Goal: Information Seeking & Learning: Learn about a topic

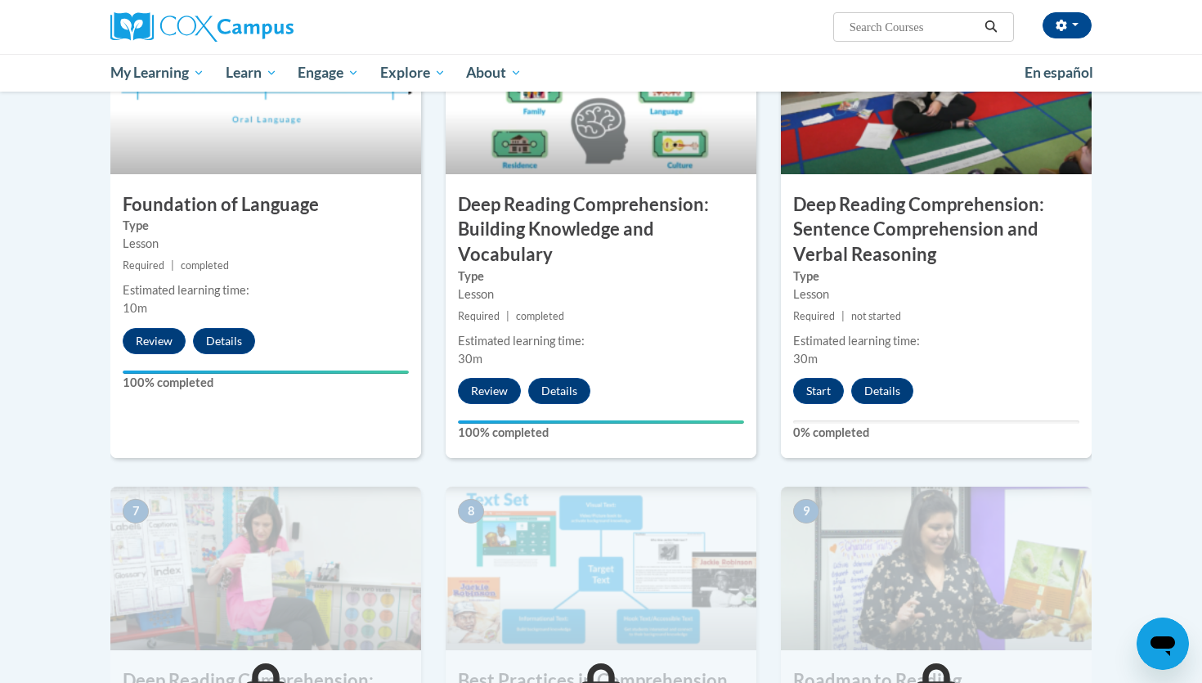
scroll to position [841, 0]
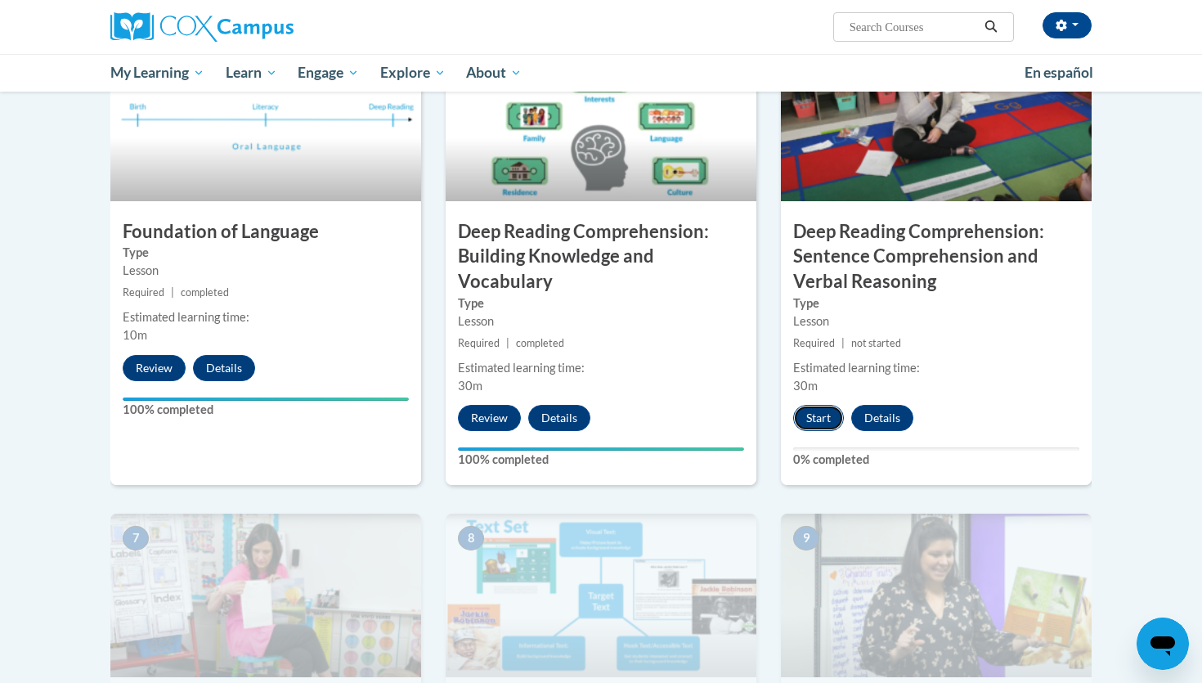
click at [805, 425] on button "Start" at bounding box center [818, 418] width 51 height 26
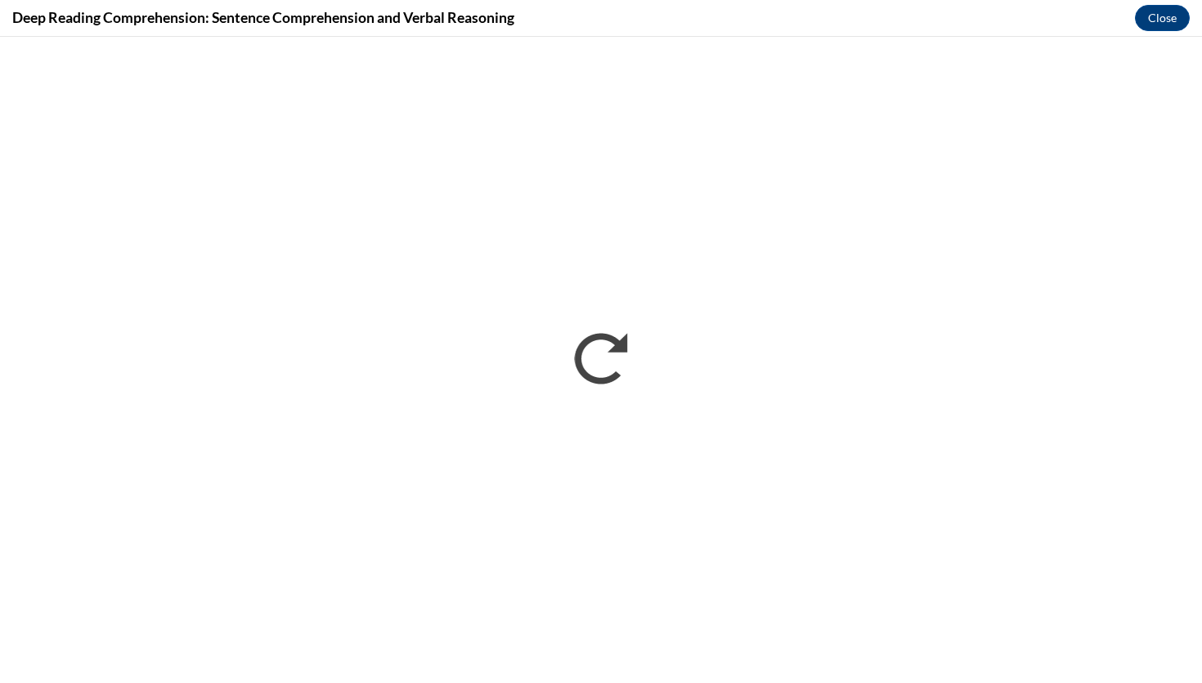
scroll to position [0, 0]
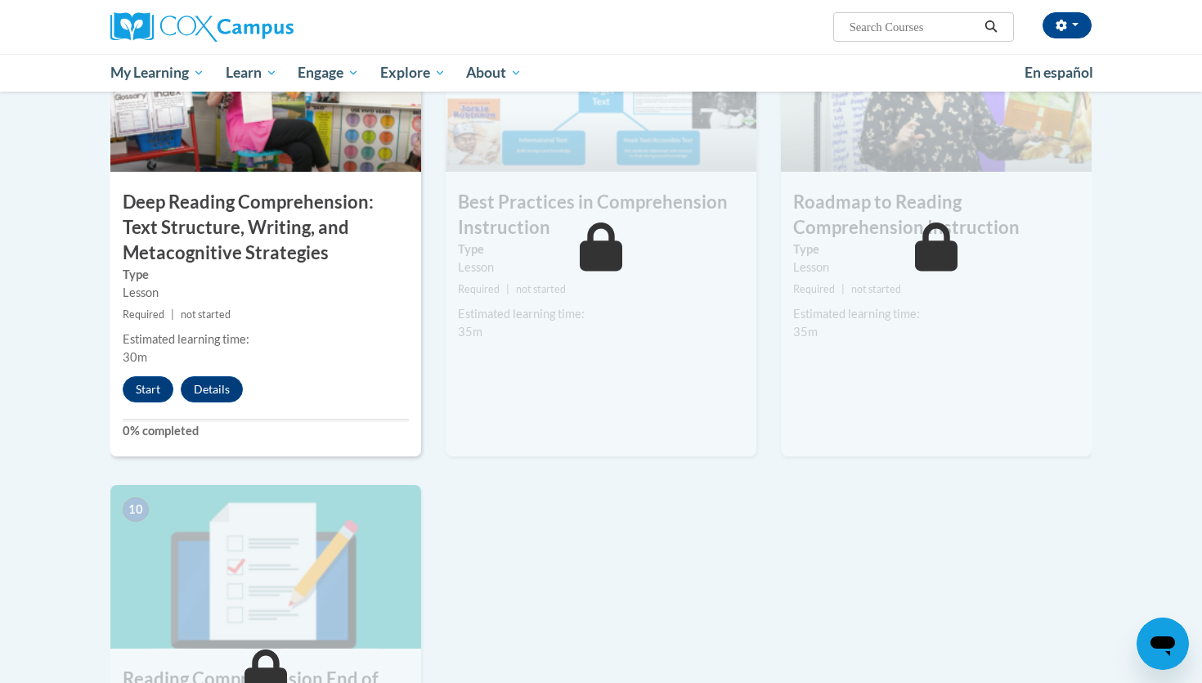
scroll to position [1348, 0]
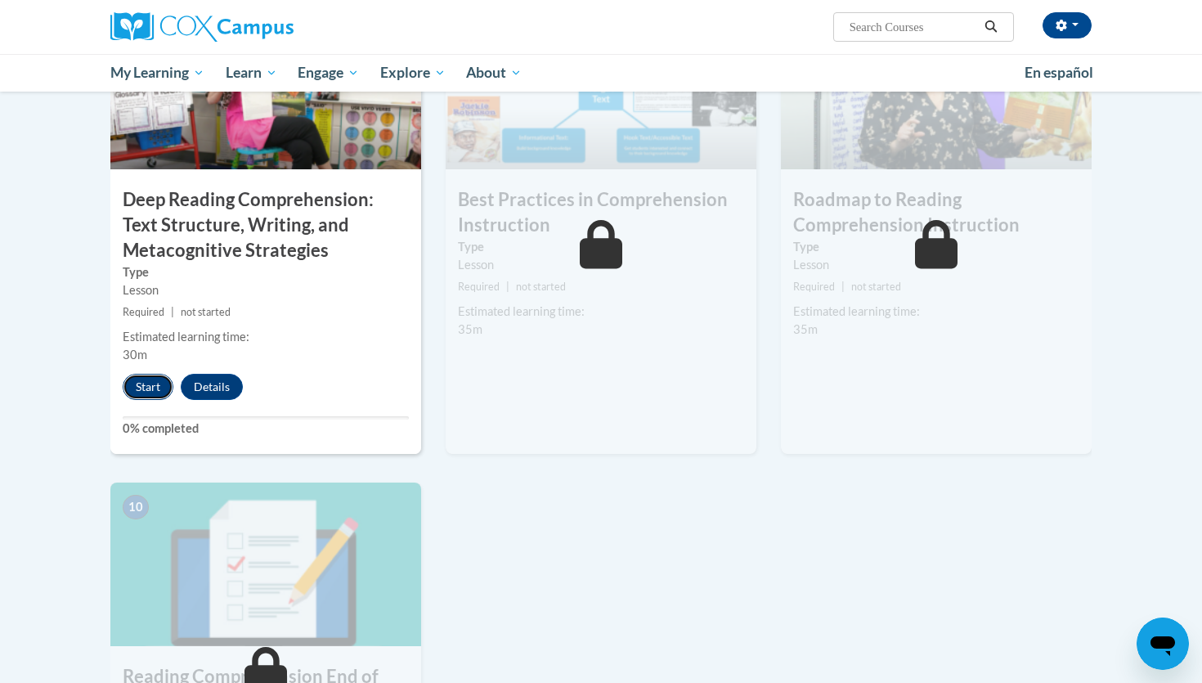
click at [150, 379] on button "Start" at bounding box center [148, 387] width 51 height 26
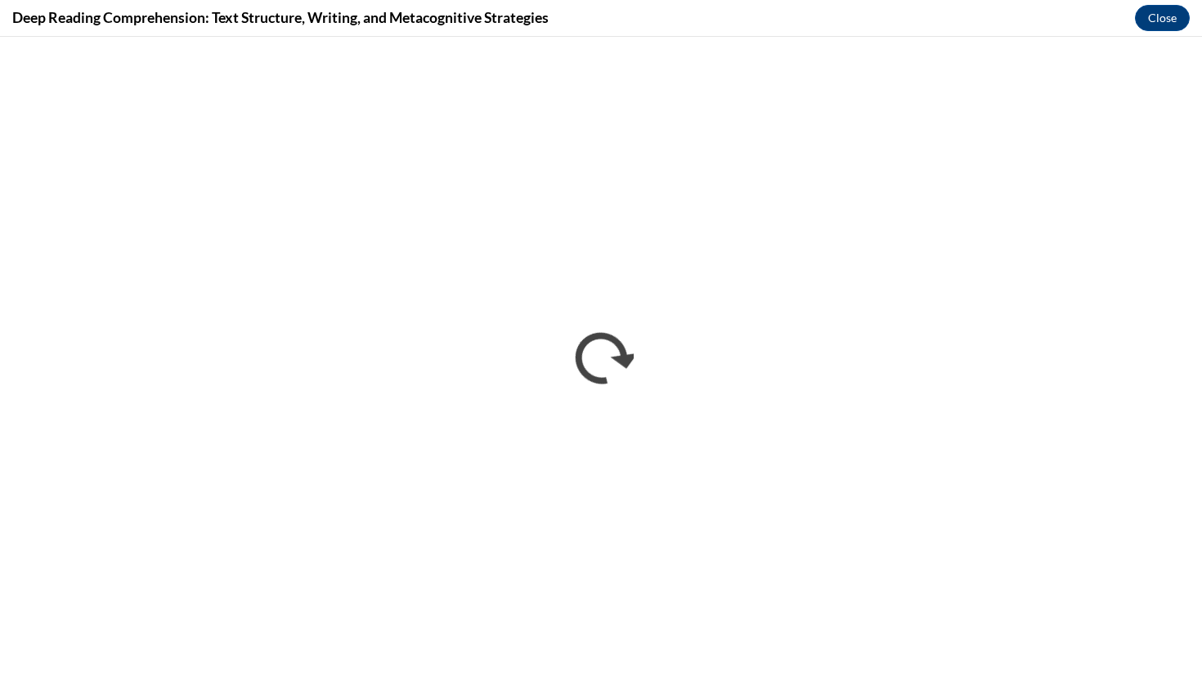
scroll to position [0, 0]
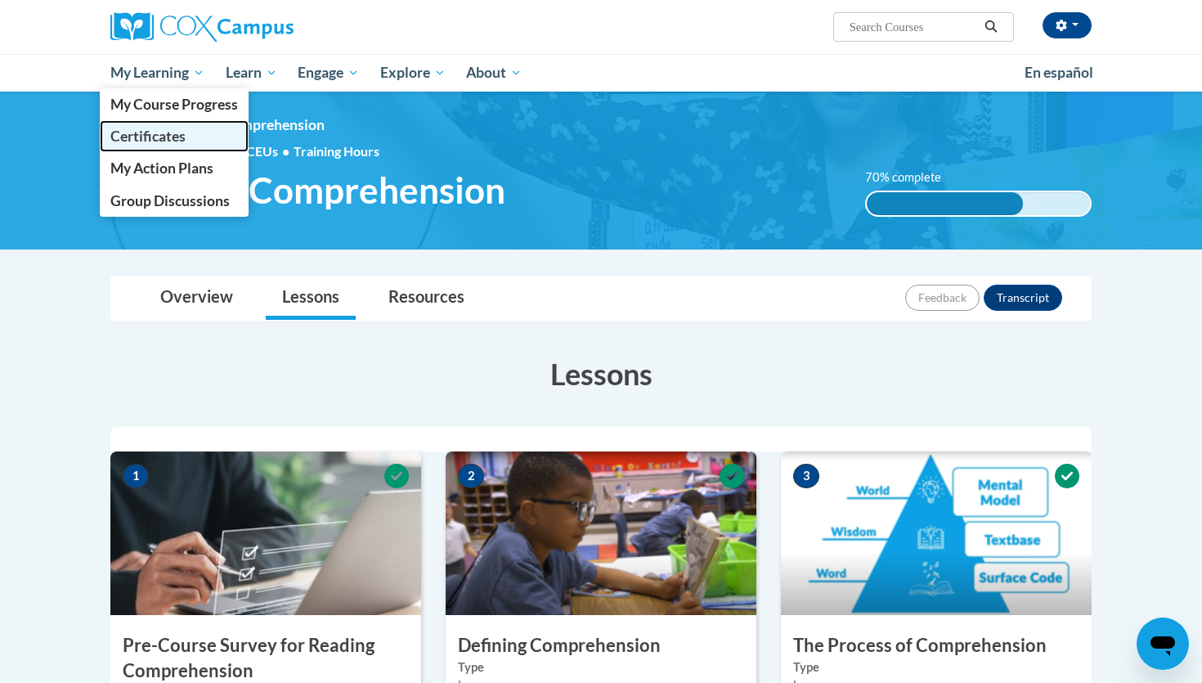
click at [175, 132] on span "Certificates" at bounding box center [147, 136] width 75 height 17
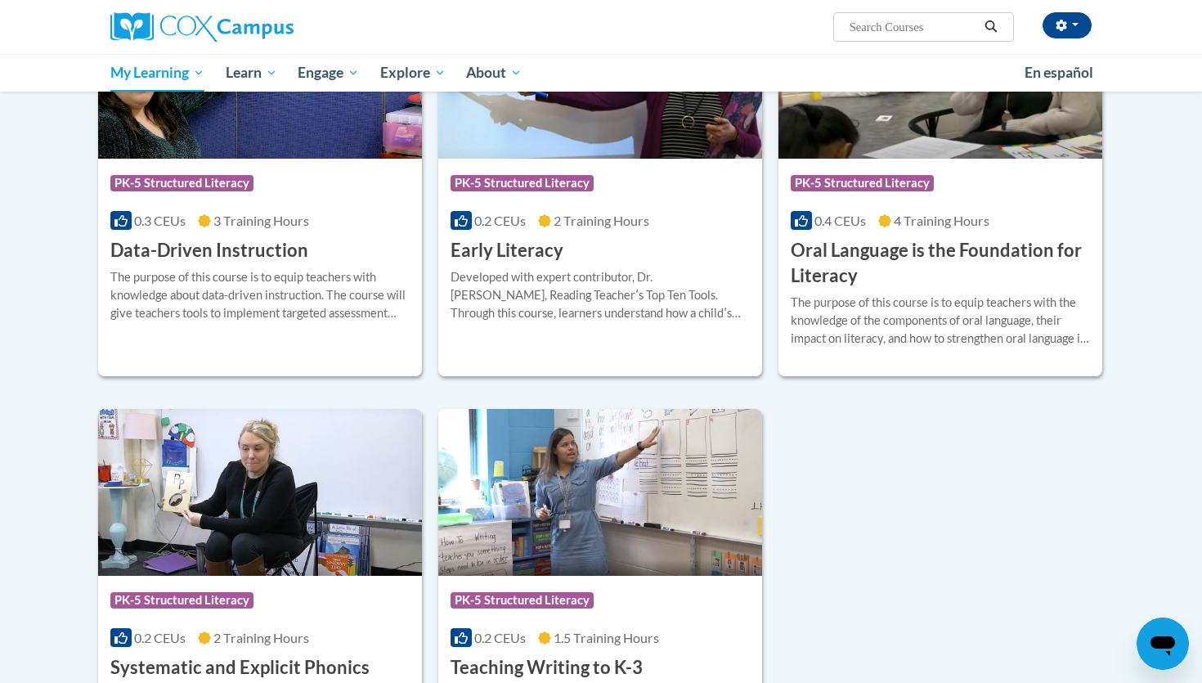
scroll to position [400, 0]
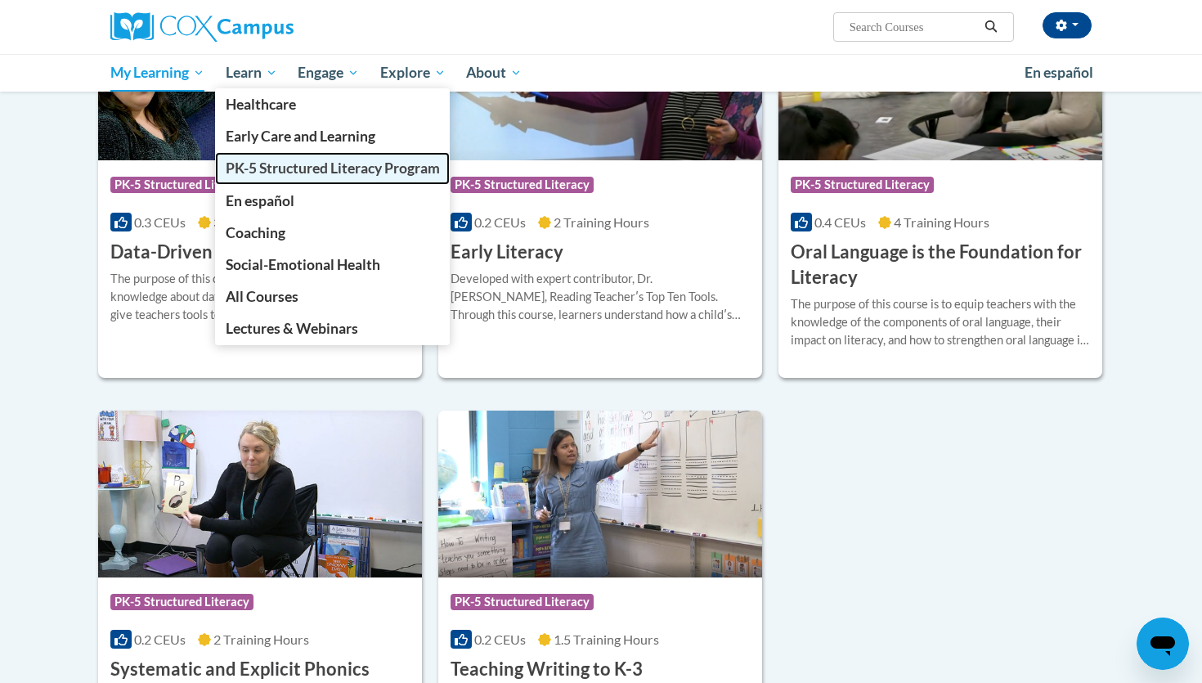
click at [270, 161] on span "PK-5 Structured Literacy Program" at bounding box center [333, 167] width 214 height 17
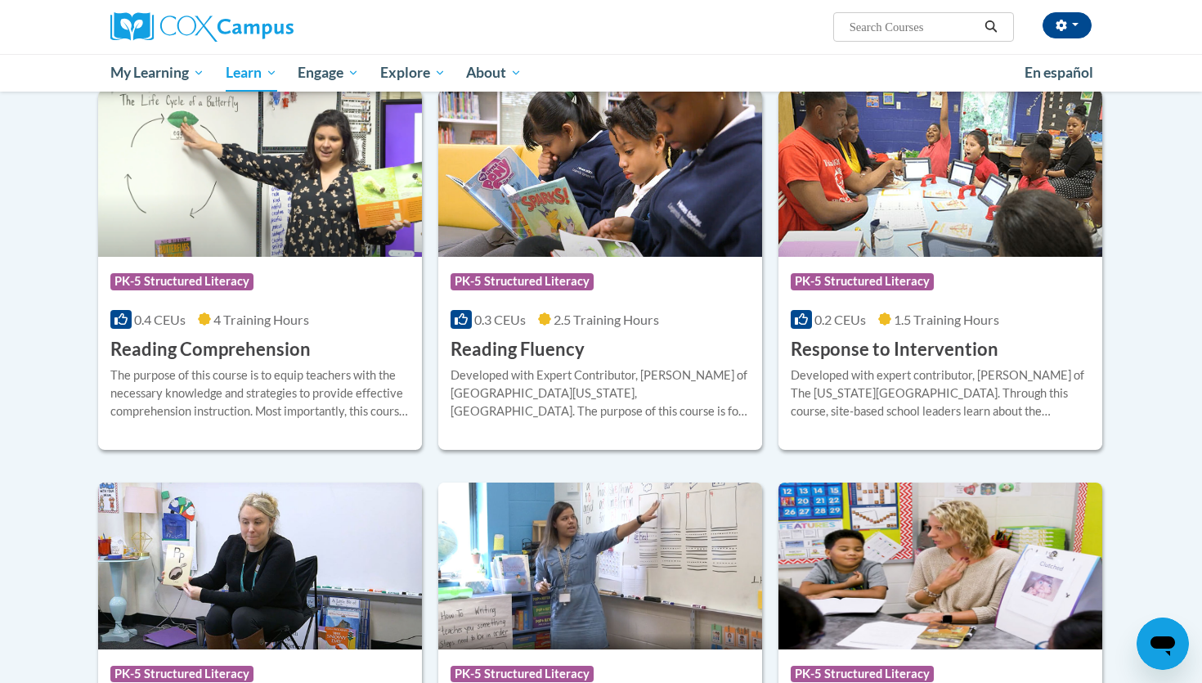
scroll to position [1379, 0]
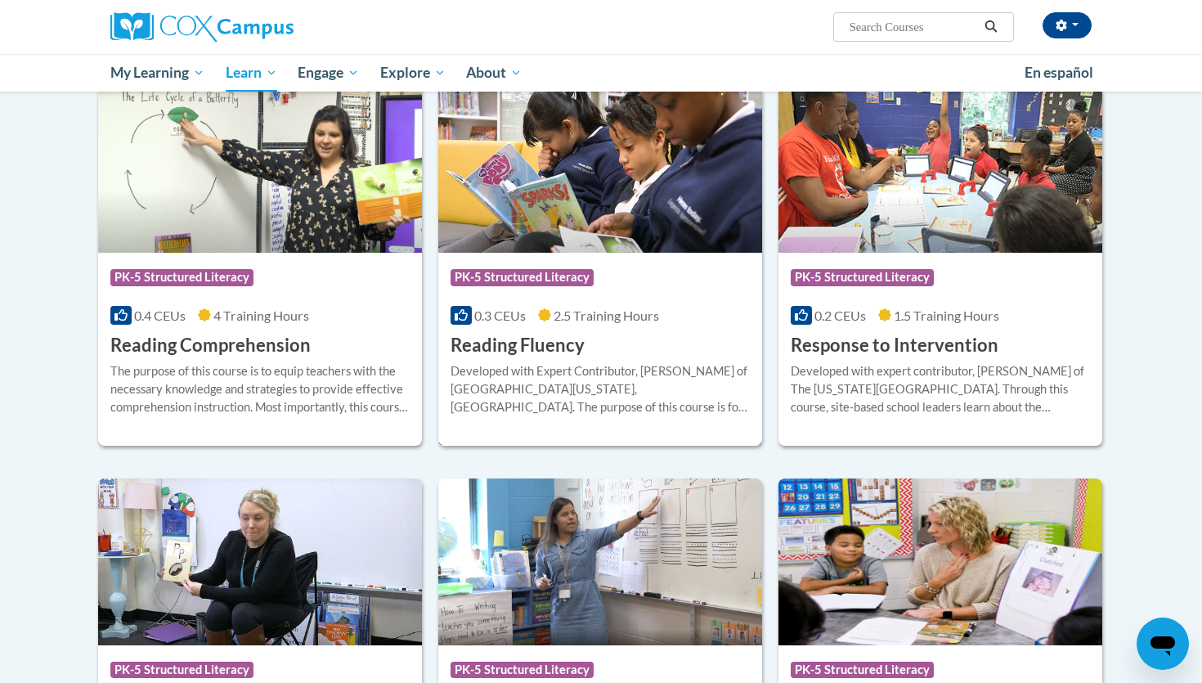
click at [536, 346] on h3 "Reading Fluency" at bounding box center [518, 345] width 134 height 25
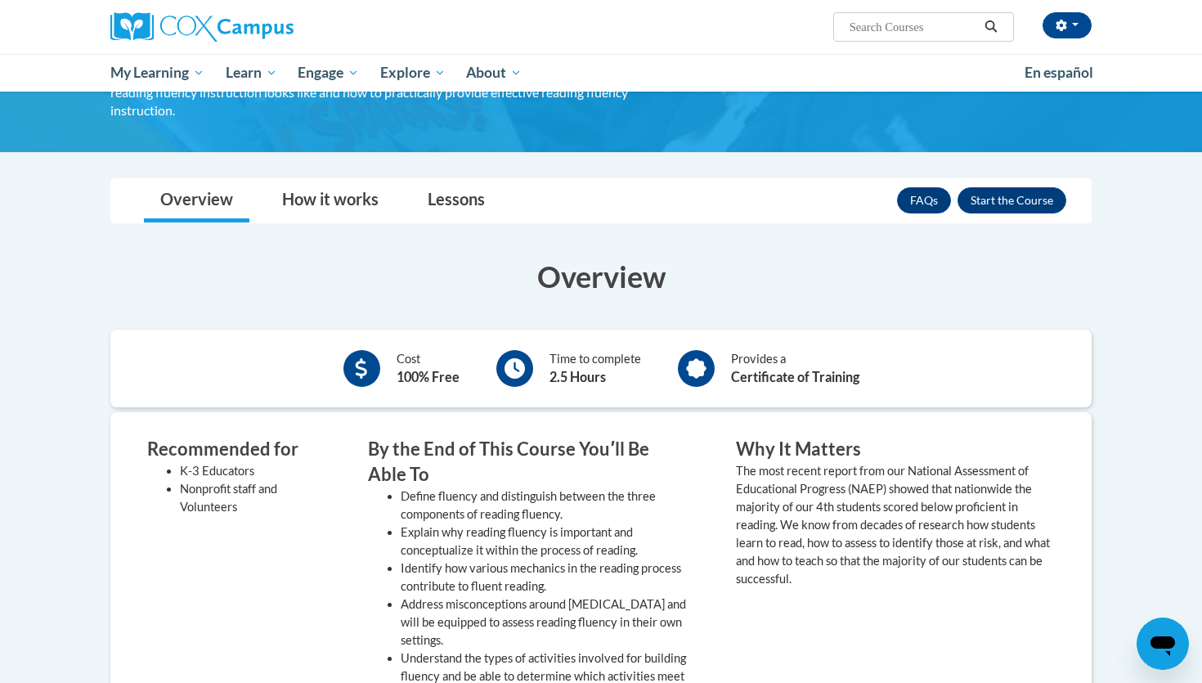
scroll to position [161, 0]
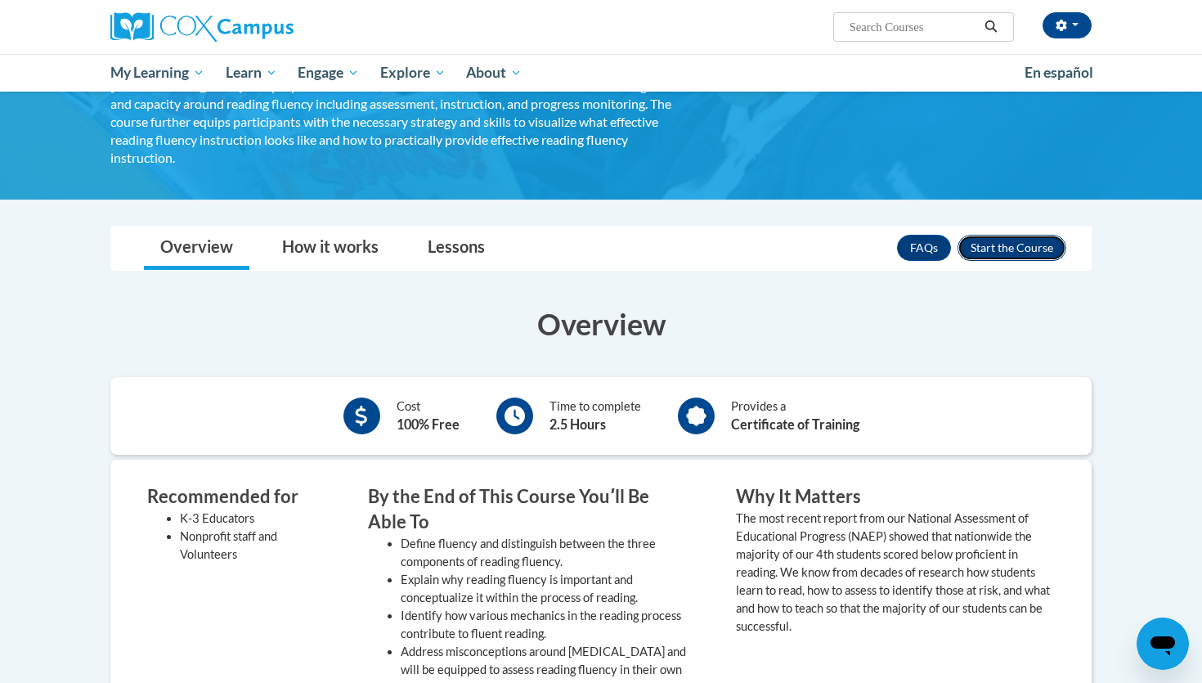
click at [1005, 235] on button "Enroll" at bounding box center [1012, 248] width 109 height 26
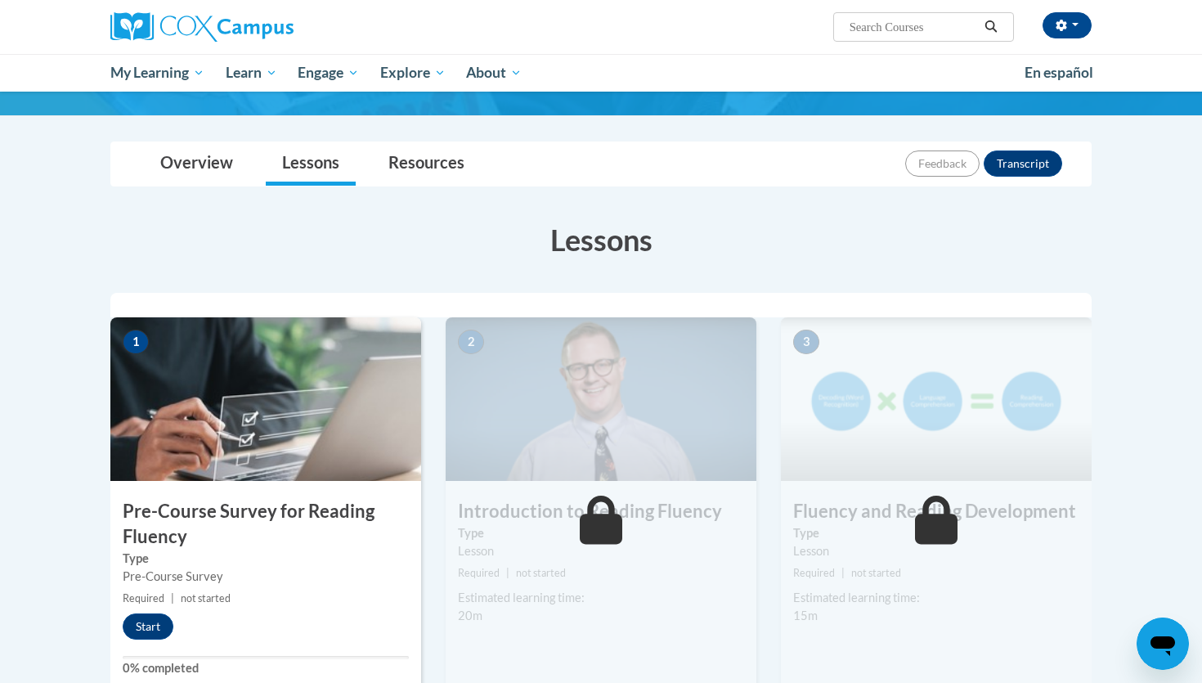
scroll to position [113, 0]
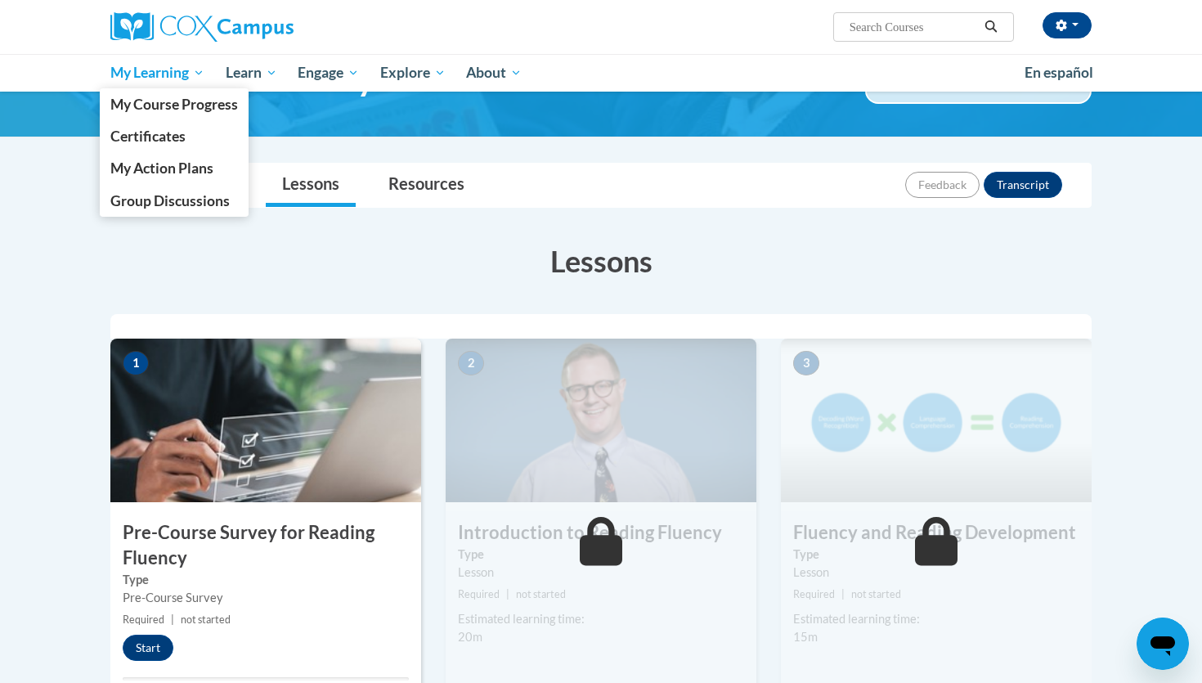
click at [175, 70] on span "My Learning" at bounding box center [157, 73] width 94 height 20
click at [159, 111] on span "My Course Progress" at bounding box center [174, 104] width 128 height 17
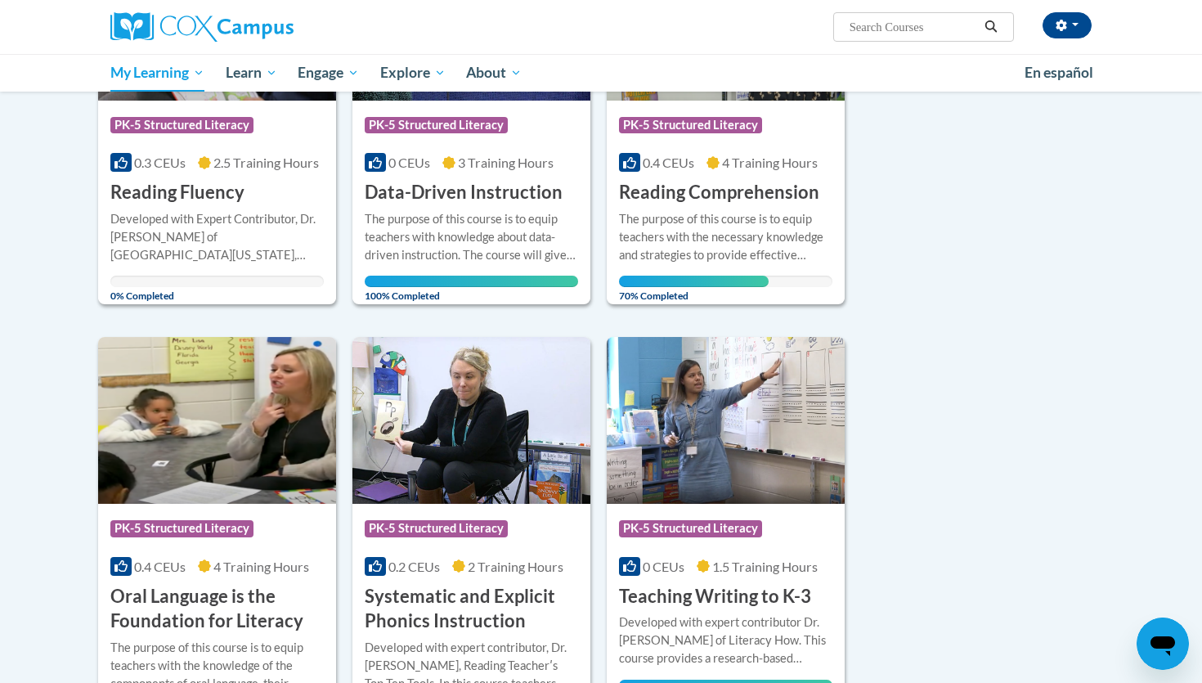
scroll to position [361, 0]
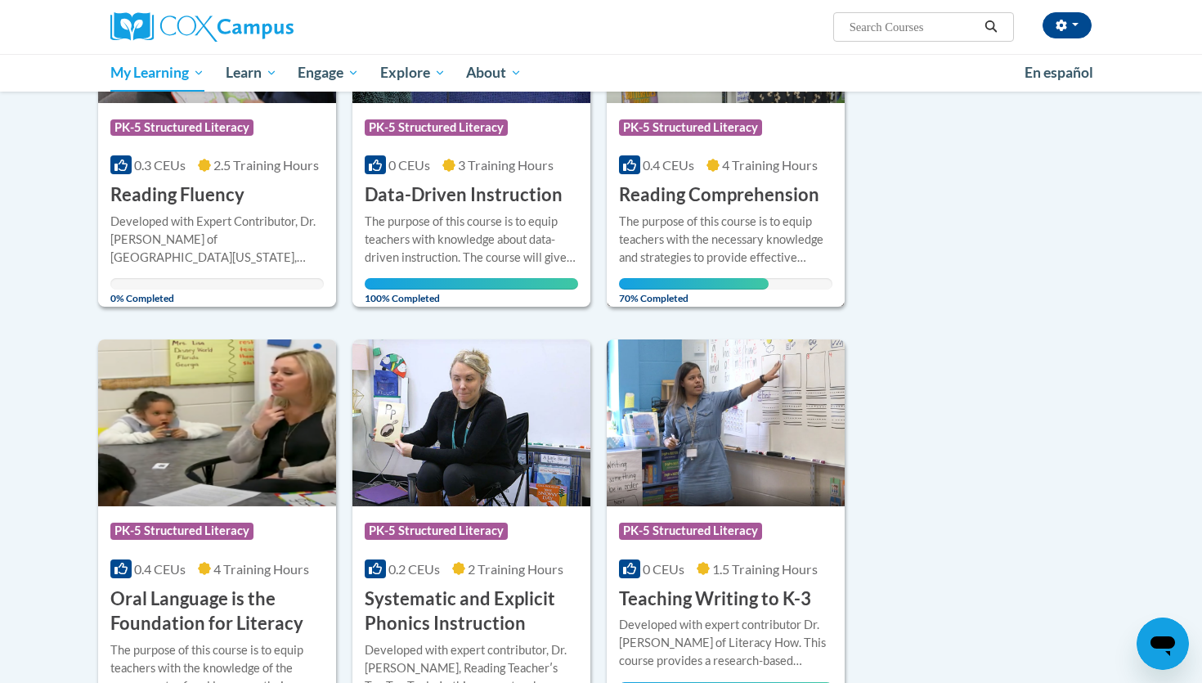
click at [665, 181] on div "Course Category: PK-5 Structured Literacy 0.4 CEUs 4 Training Hours COURSE Read…" at bounding box center [726, 155] width 238 height 105
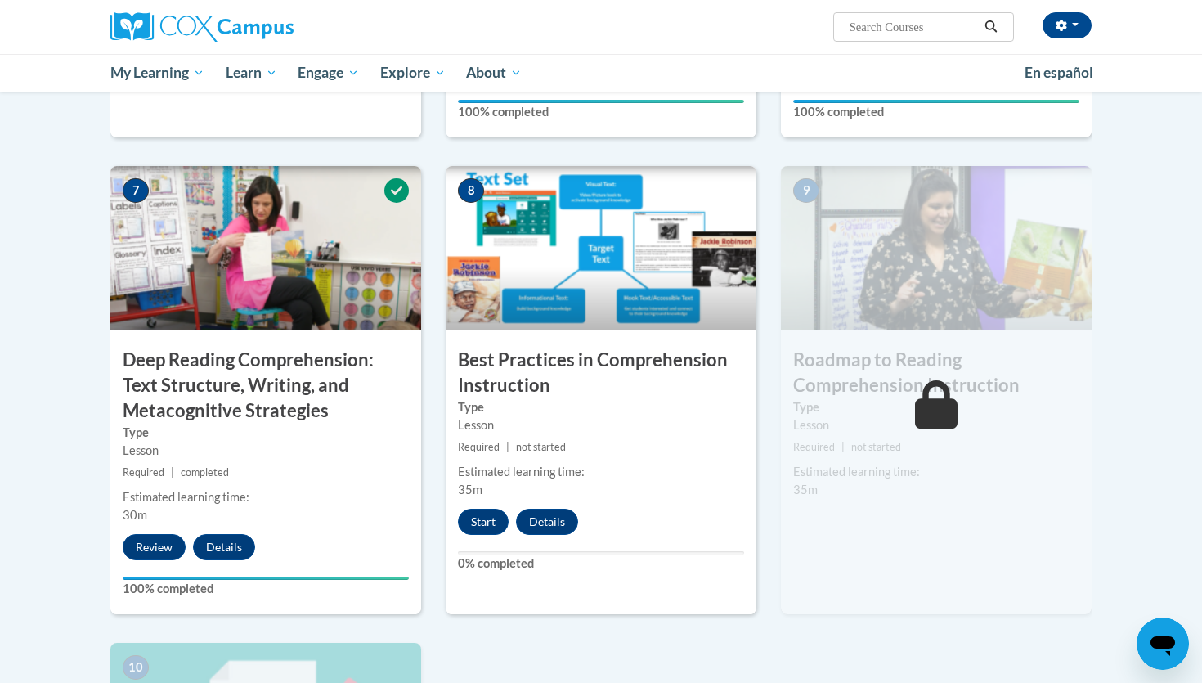
scroll to position [1191, 0]
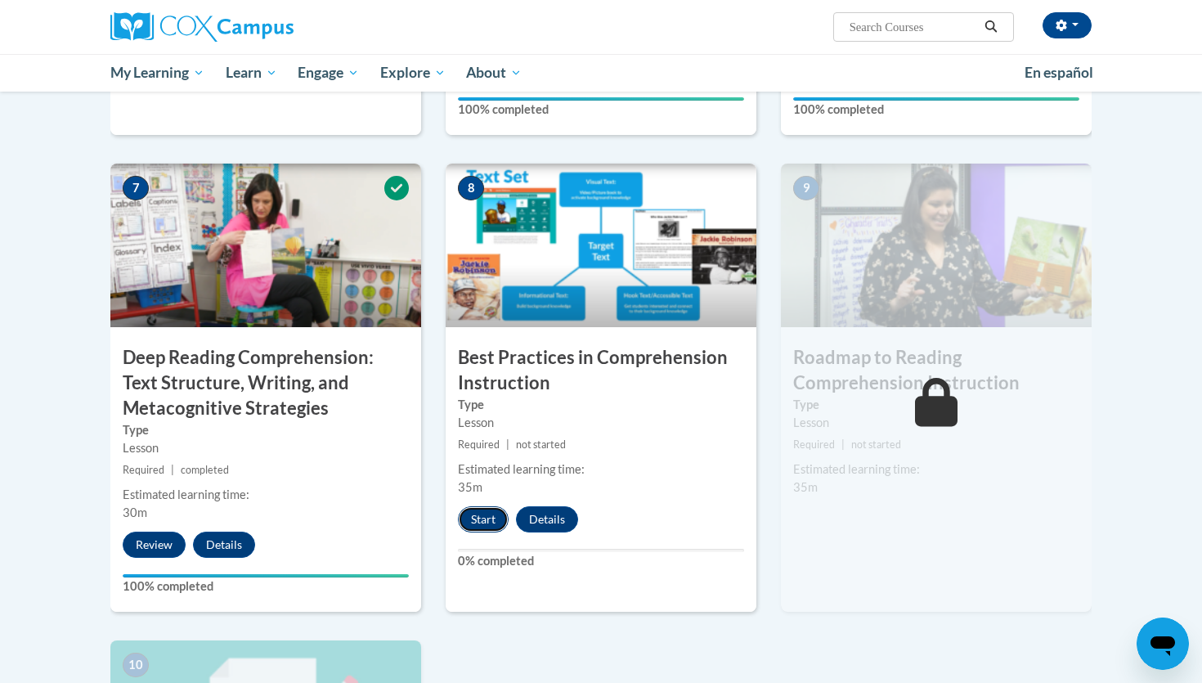
click at [478, 521] on button "Start" at bounding box center [483, 519] width 51 height 26
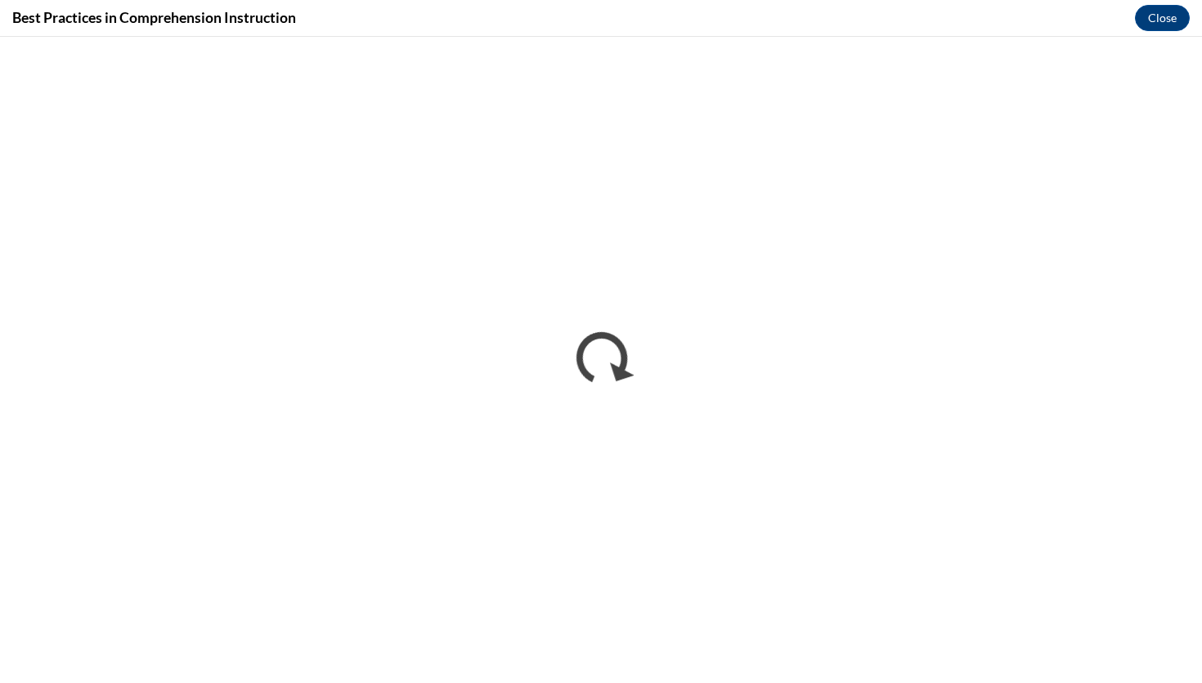
scroll to position [0, 0]
click at [1183, 13] on button "Close" at bounding box center [1162, 18] width 55 height 26
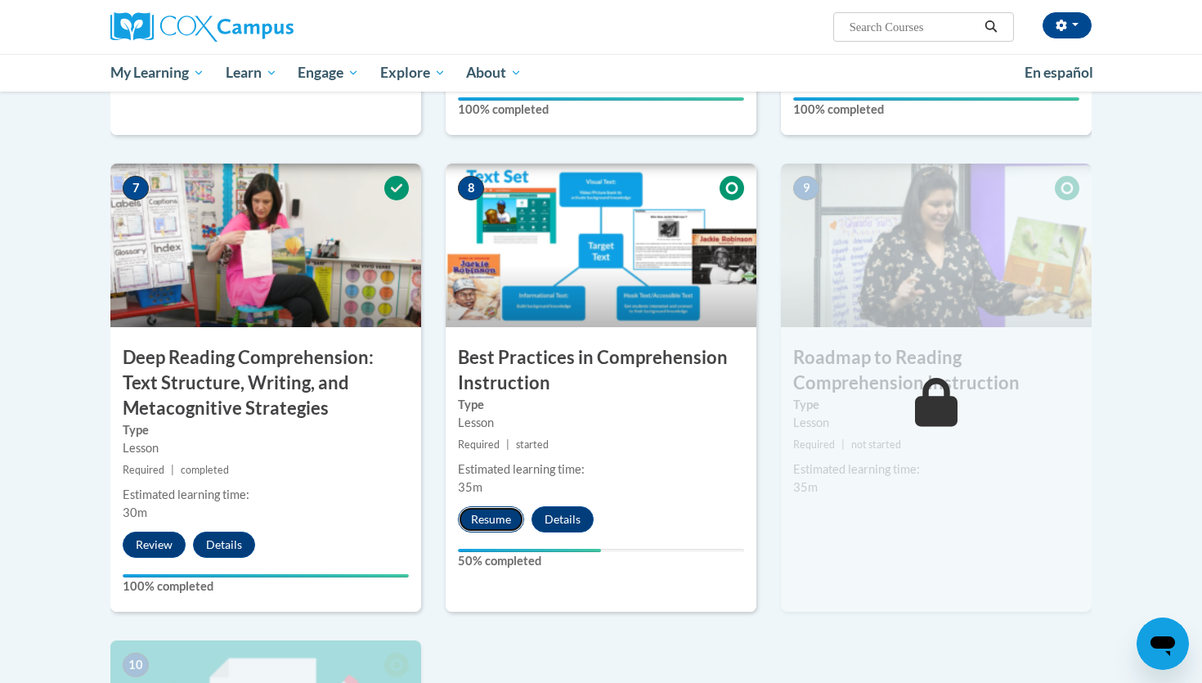
click at [491, 525] on button "Resume" at bounding box center [491, 519] width 66 height 26
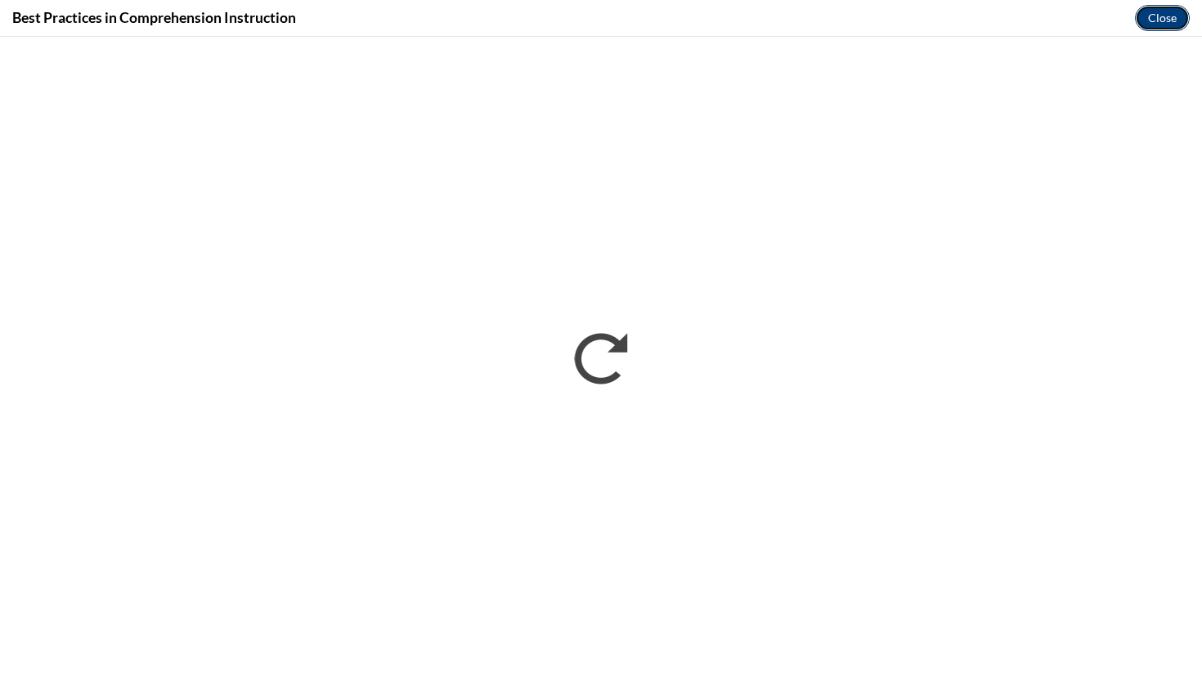
click at [1156, 20] on button "Close" at bounding box center [1162, 18] width 55 height 26
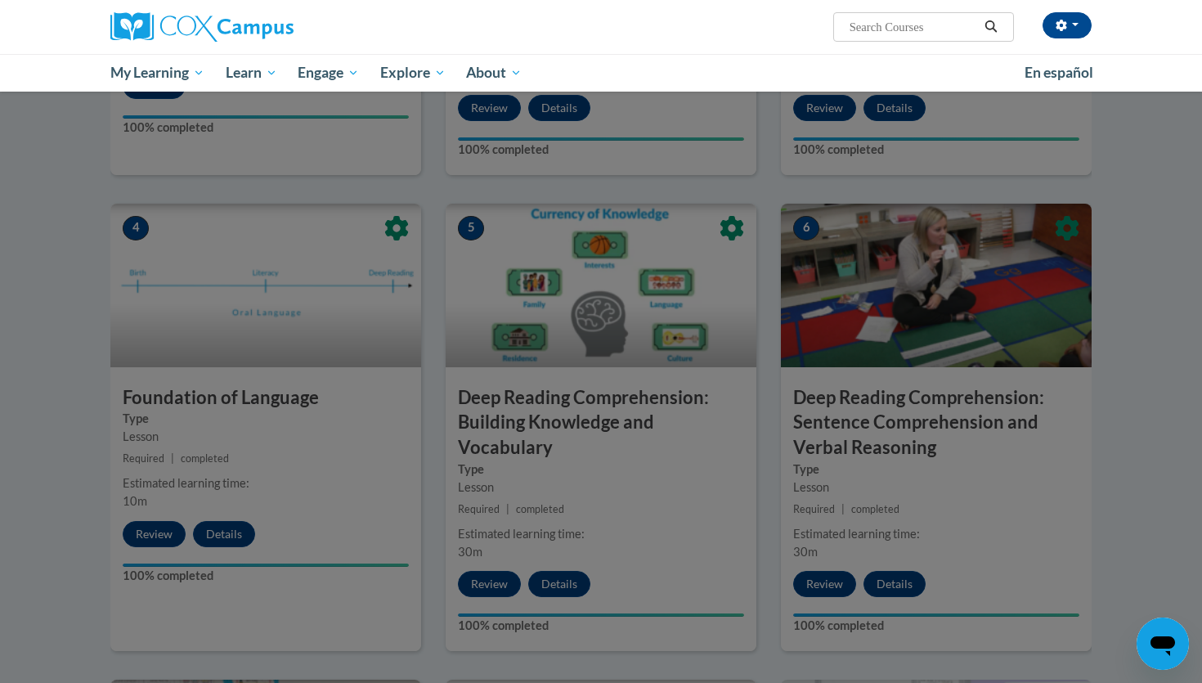
scroll to position [423, 0]
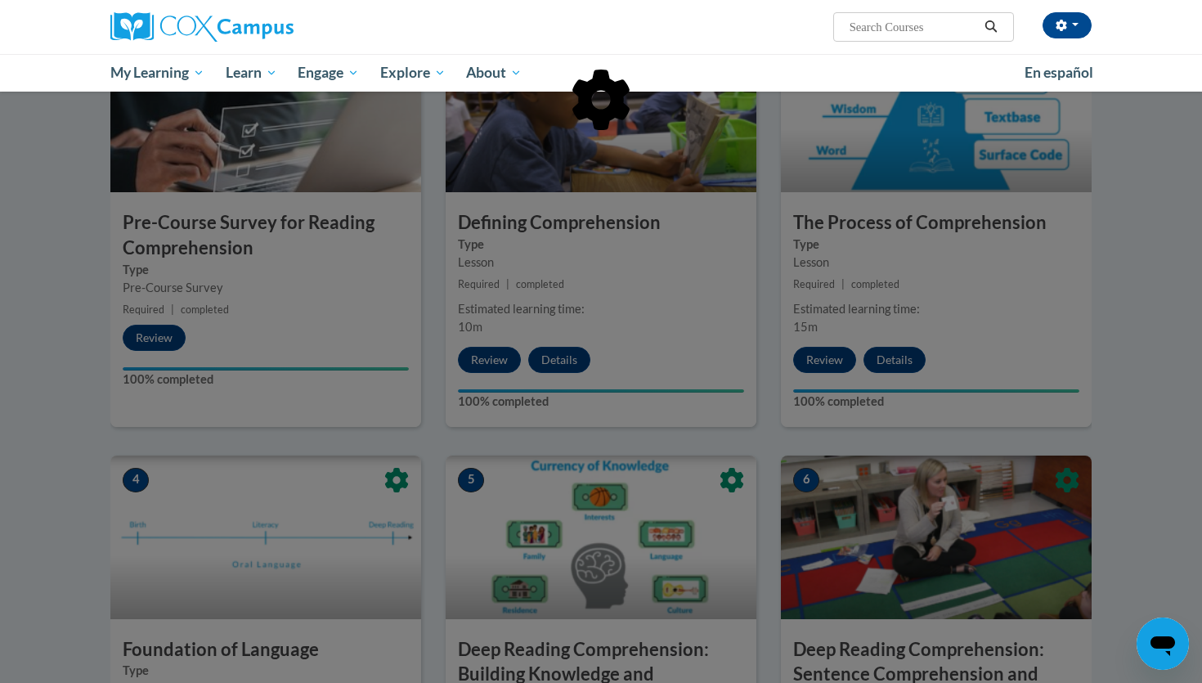
click at [186, 76] on div at bounding box center [600, 184] width 981 height 311
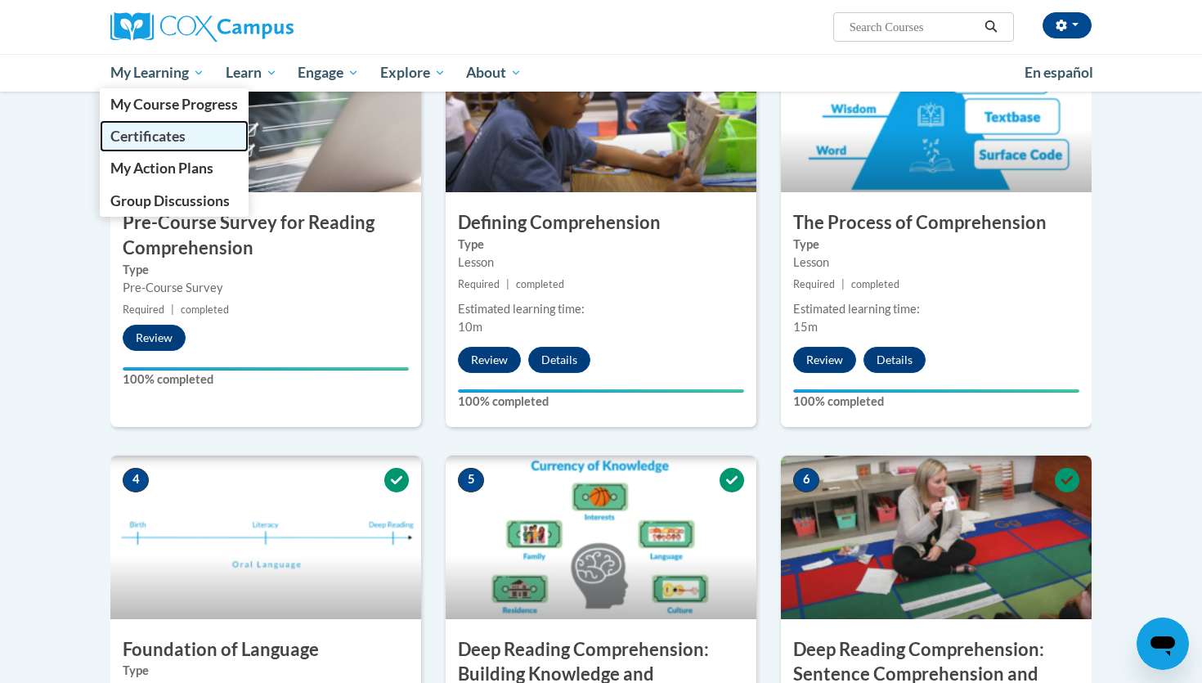
click at [166, 130] on span "Certificates" at bounding box center [147, 136] width 75 height 17
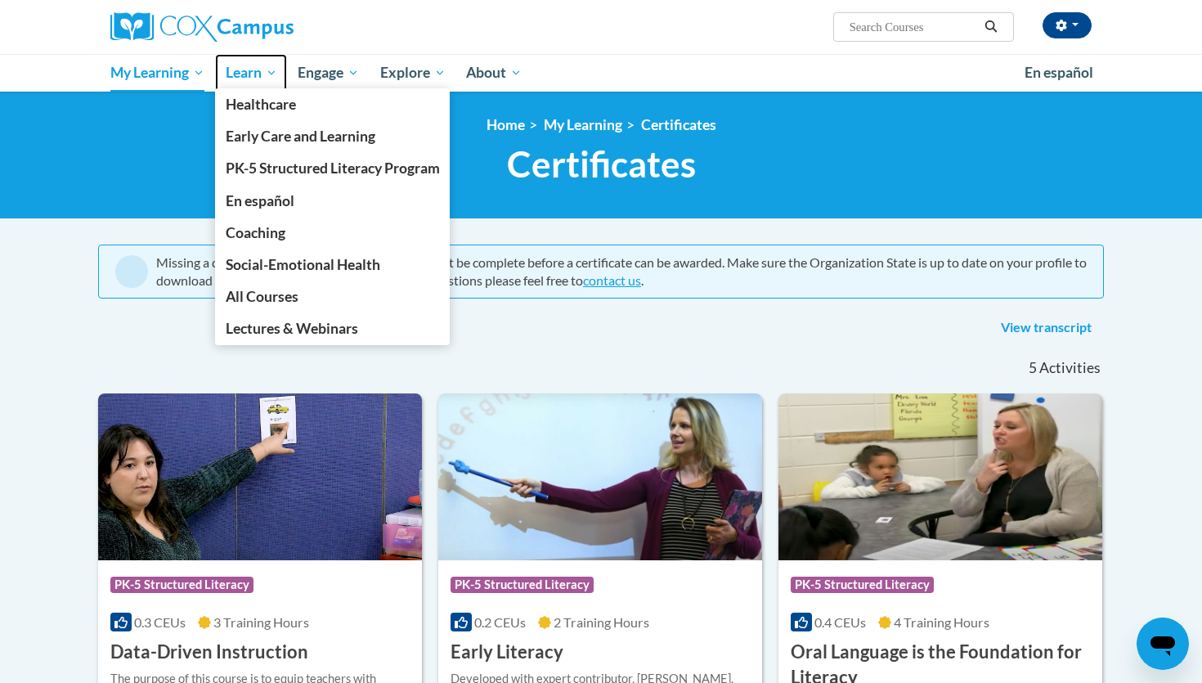
click at [274, 74] on span "Learn" at bounding box center [252, 73] width 52 height 20
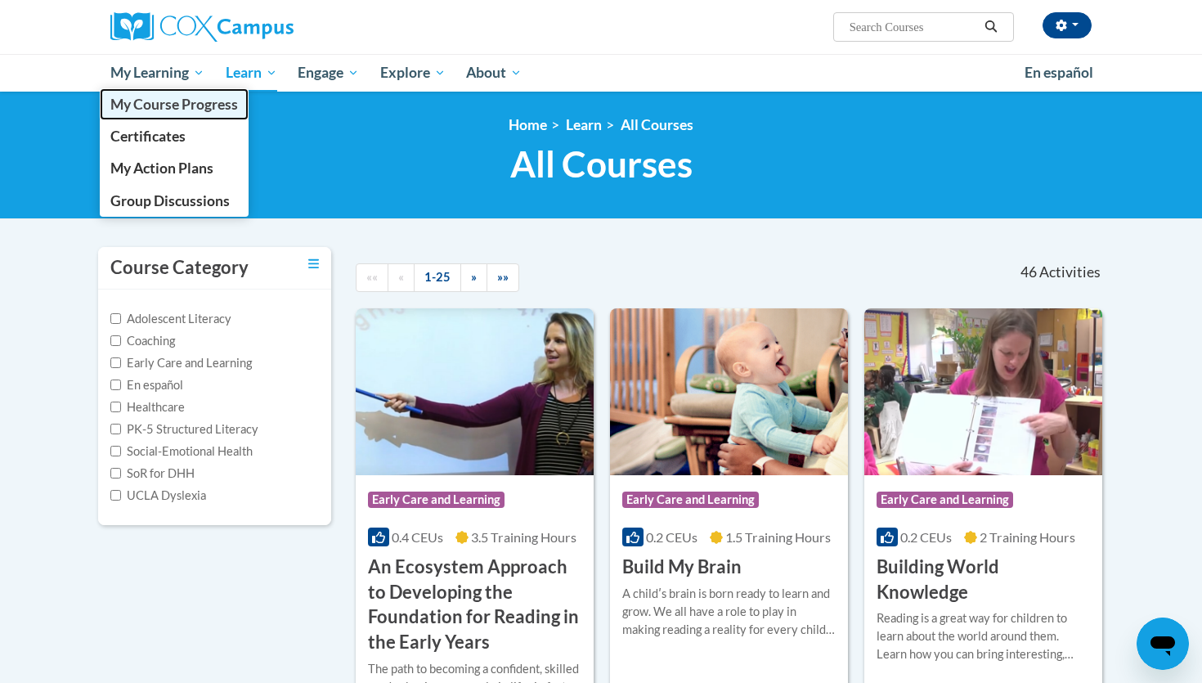
click at [178, 99] on span "My Course Progress" at bounding box center [174, 104] width 128 height 17
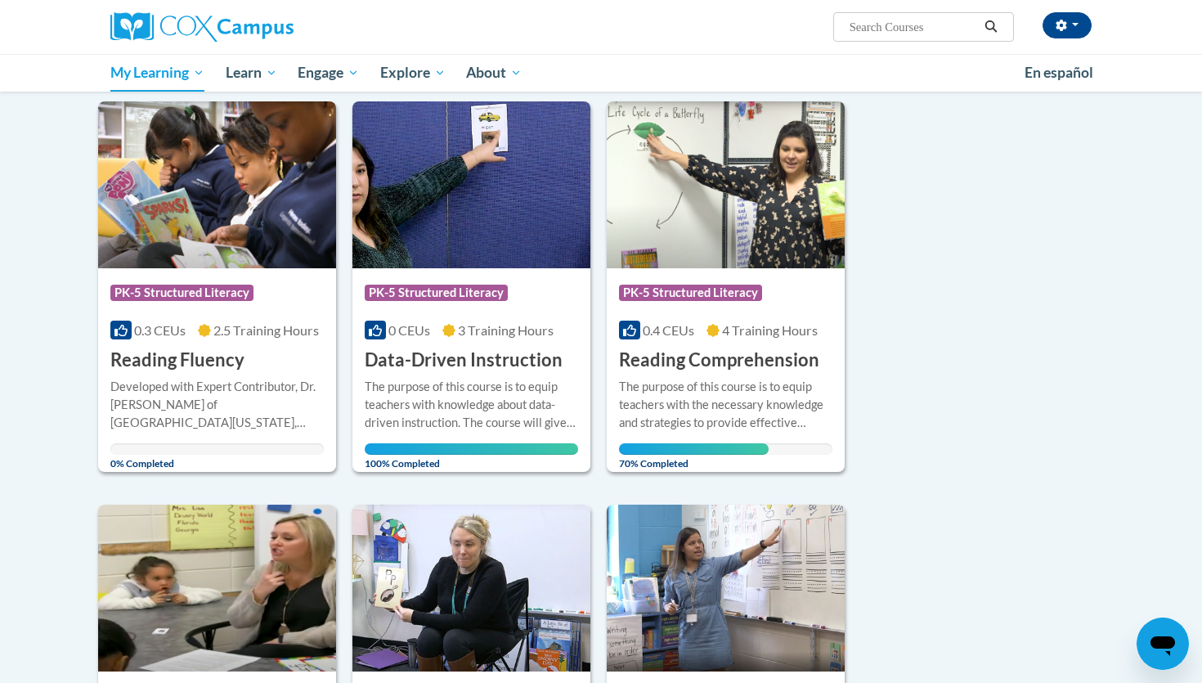
scroll to position [192, 0]
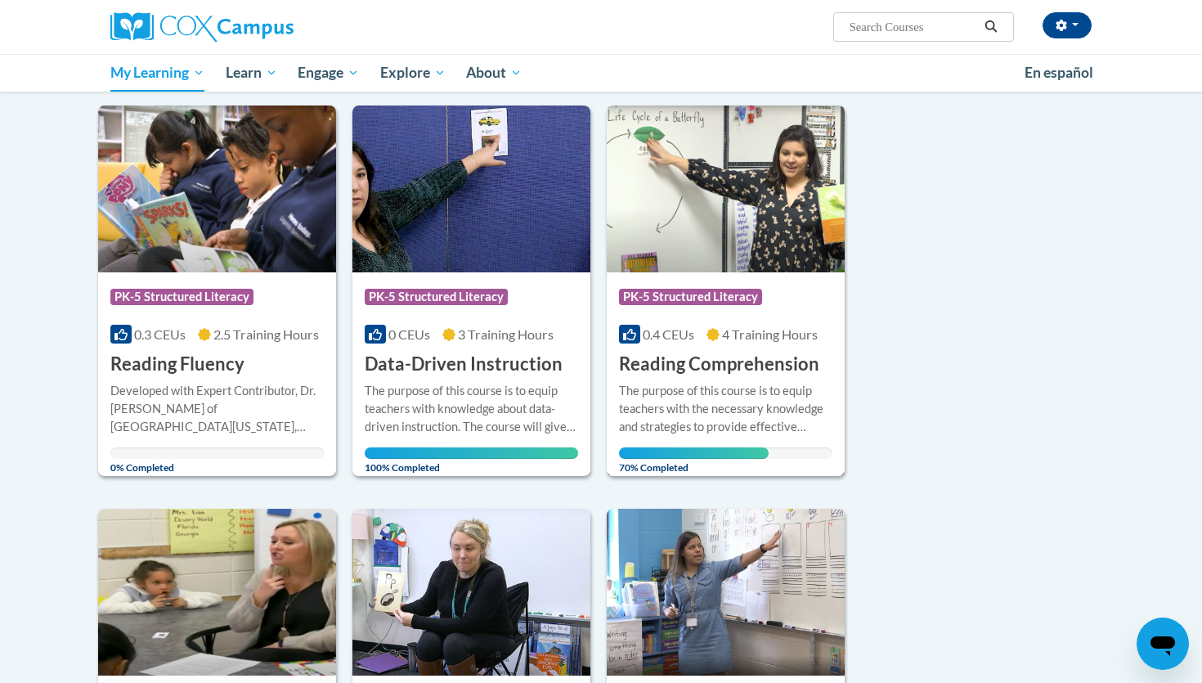
click at [680, 326] on span "0.4 CEUs" at bounding box center [669, 334] width 52 height 16
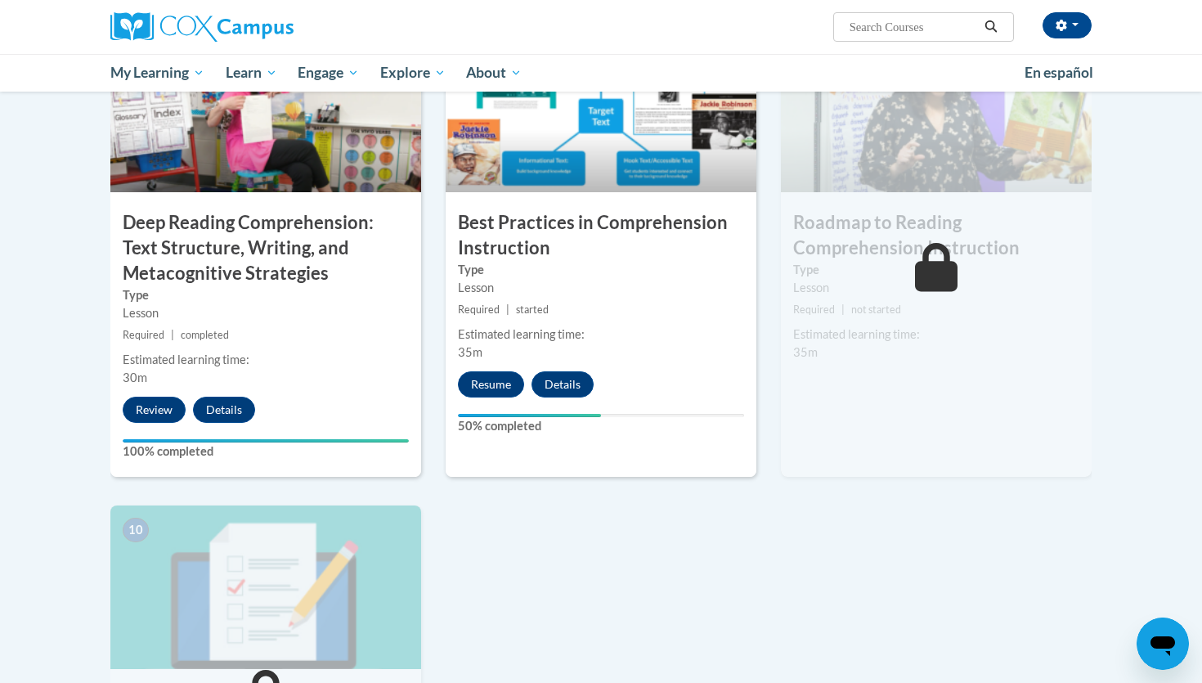
scroll to position [1329, 0]
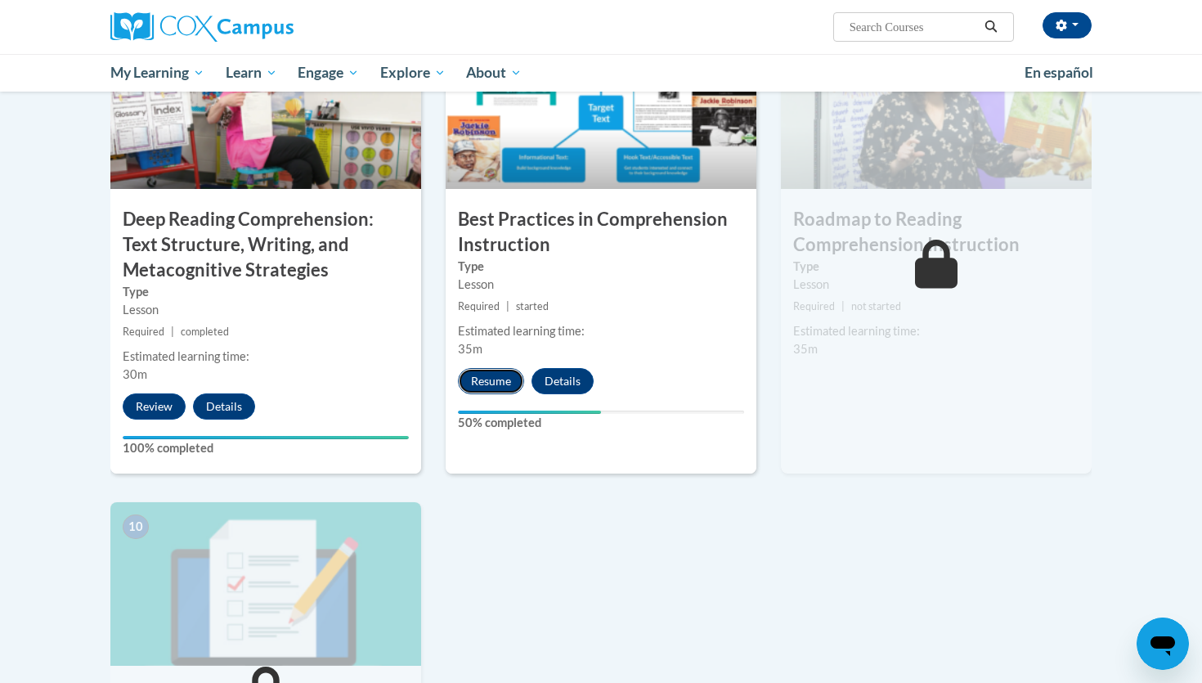
click at [485, 377] on button "Resume" at bounding box center [491, 381] width 66 height 26
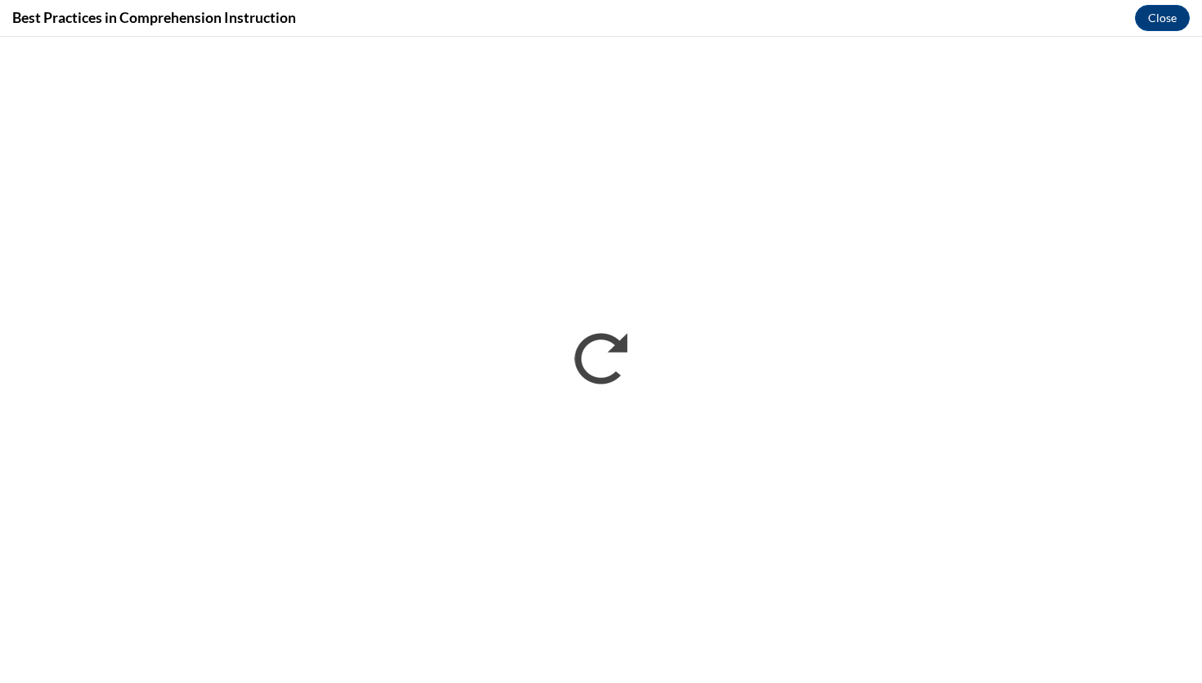
scroll to position [0, 0]
